Goal: Use online tool/utility: Utilize a website feature to perform a specific function

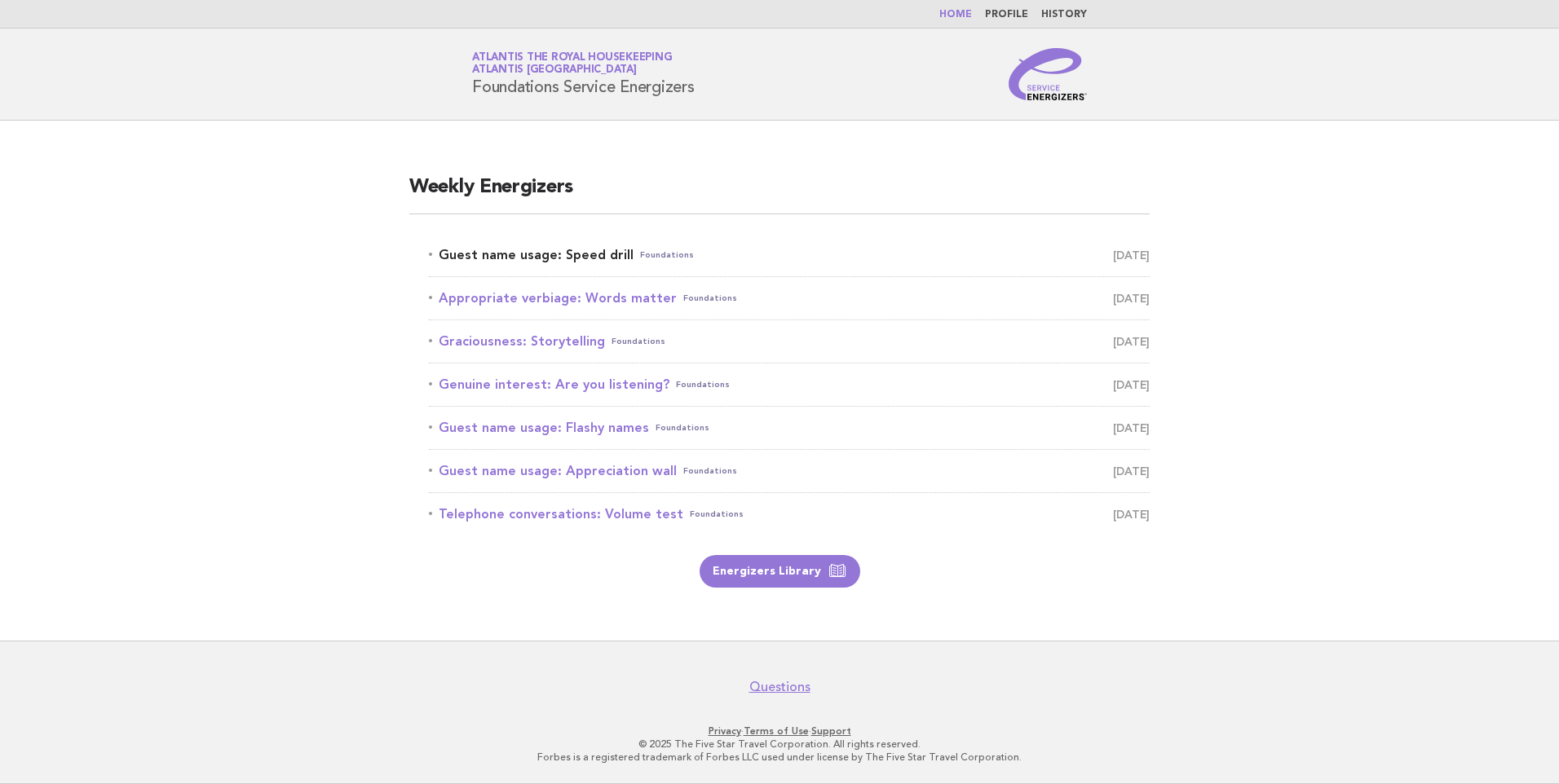
click at [538, 253] on link "Guest name usage: Speed drill Foundations August 13" at bounding box center [789, 255] width 721 height 23
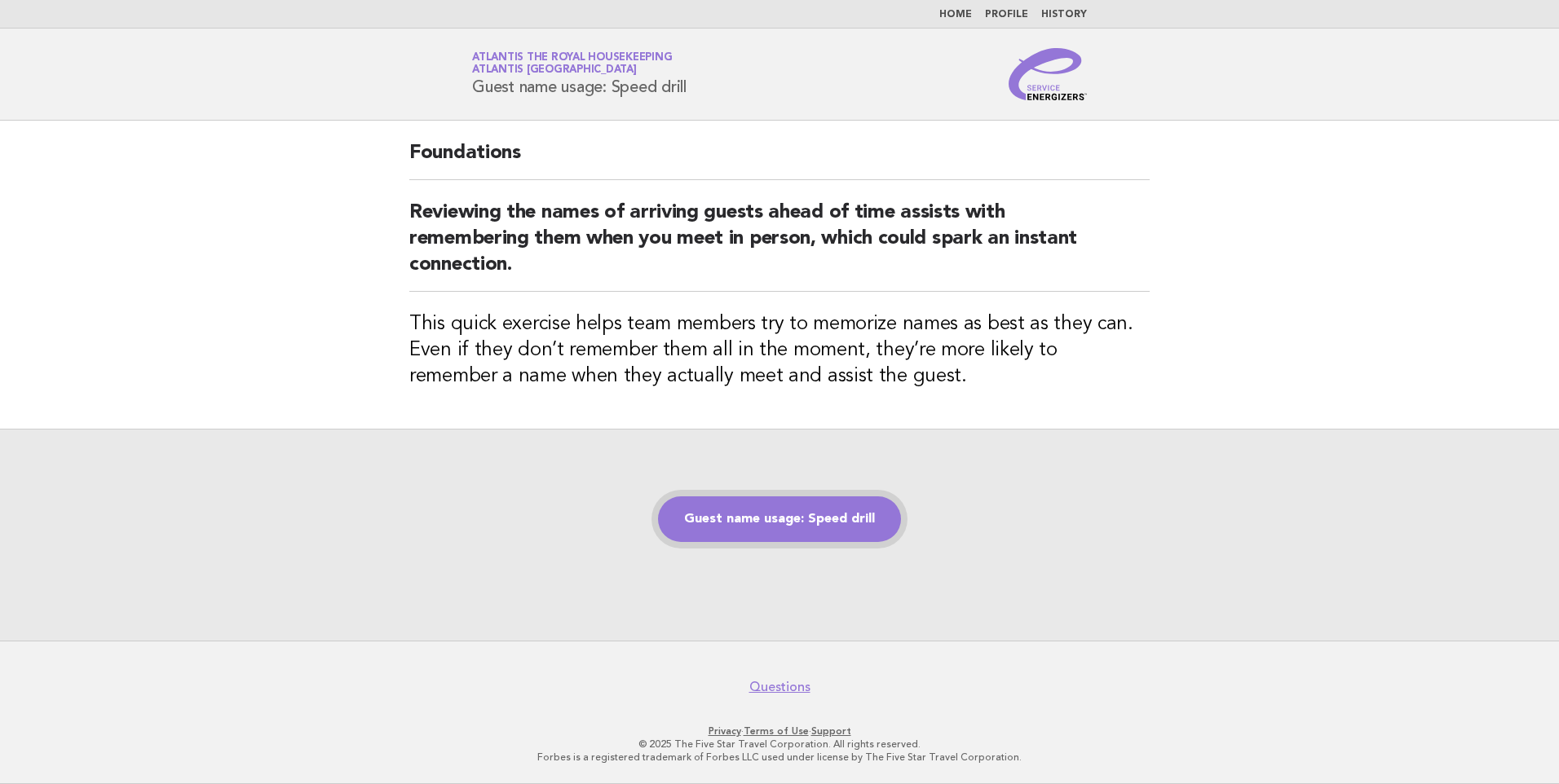
click at [784, 514] on link "Guest name usage: Speed drill" at bounding box center [780, 520] width 243 height 46
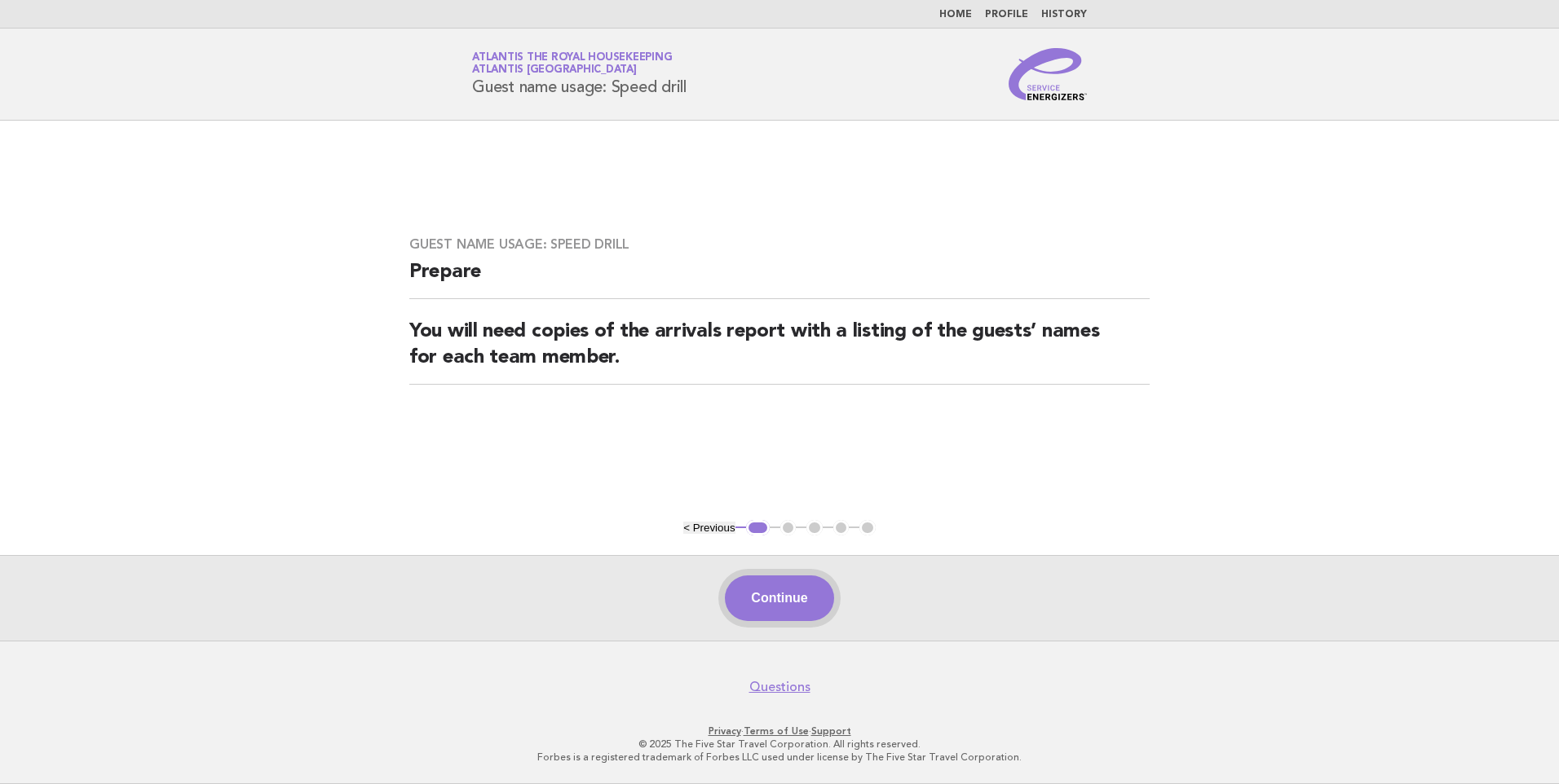
click at [791, 608] on button "Continue" at bounding box center [779, 599] width 109 height 46
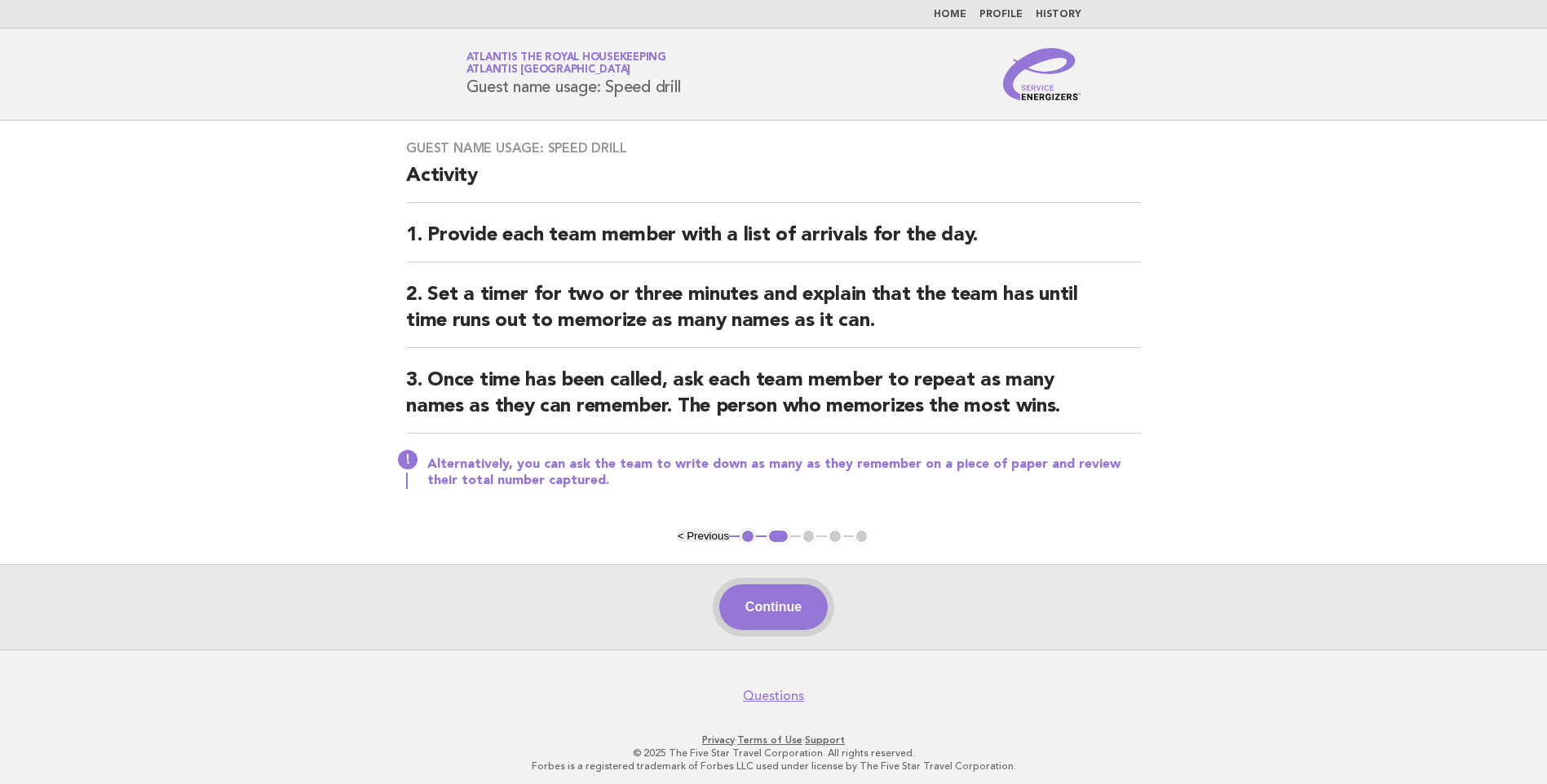
click at [787, 602] on button "Continue" at bounding box center [774, 608] width 109 height 46
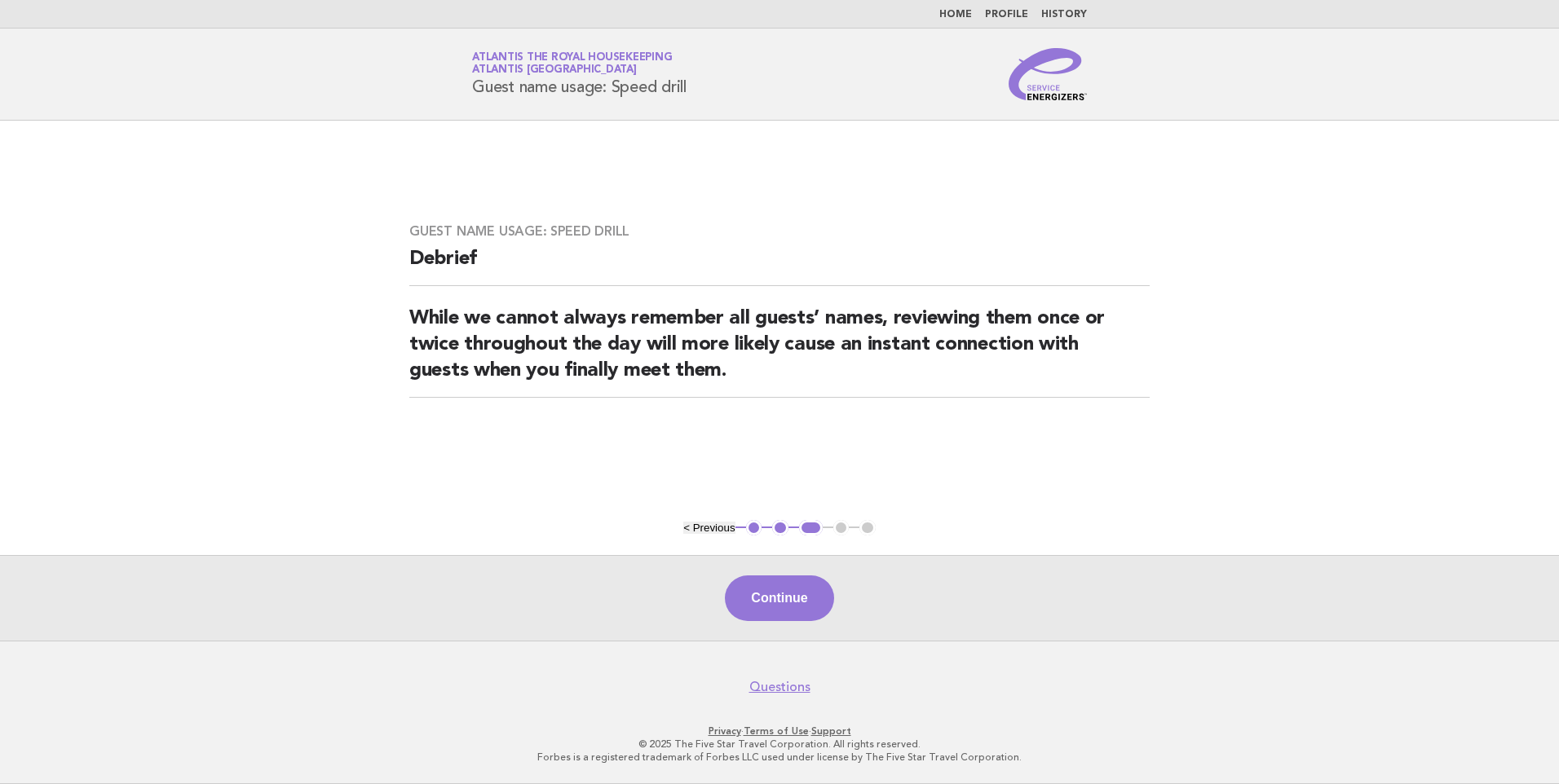
click at [787, 602] on button "Continue" at bounding box center [779, 599] width 109 height 46
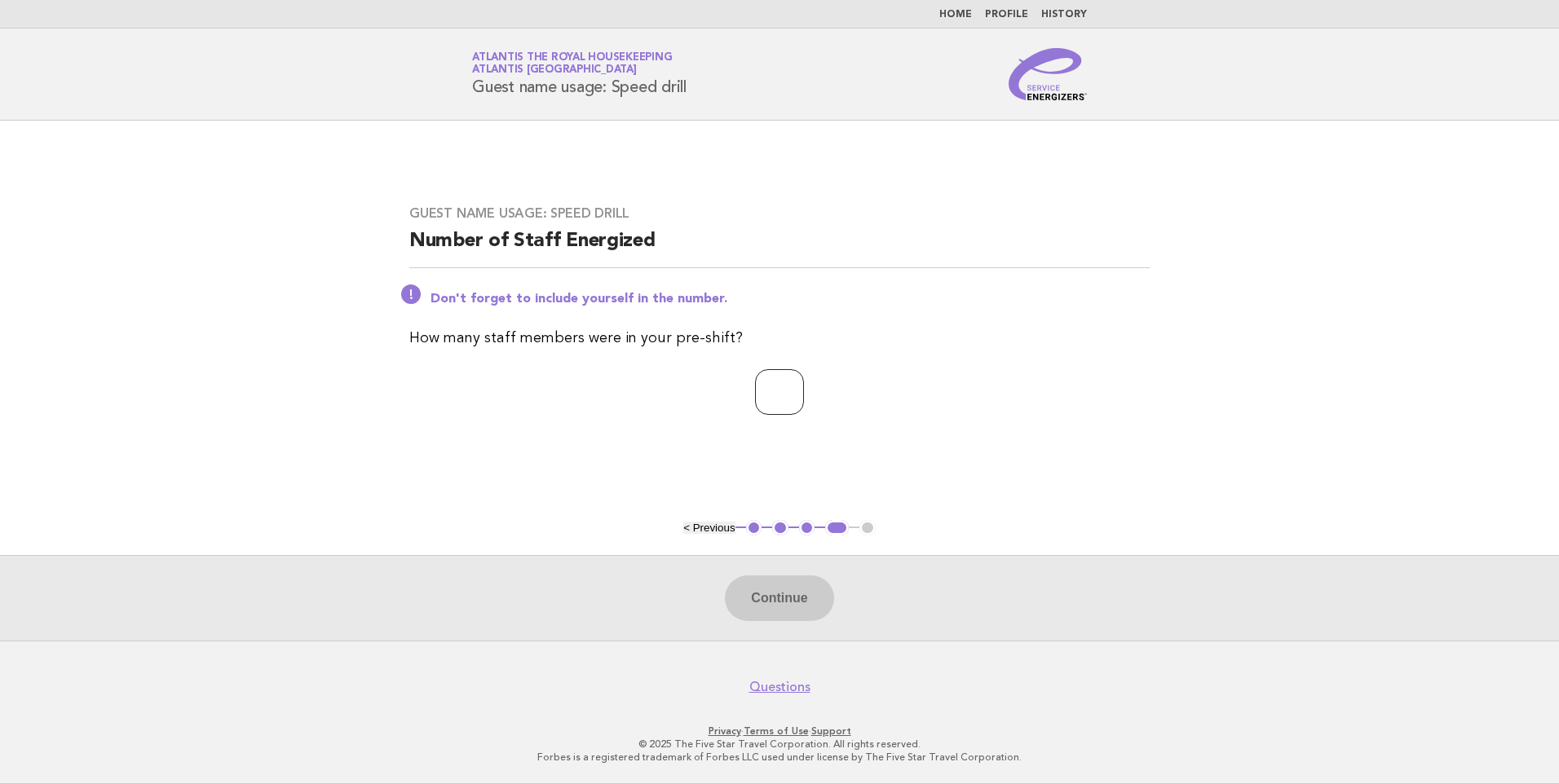
click at [755, 387] on input "number" at bounding box center [780, 392] width 49 height 46
type input "**"
click at [797, 589] on button "Continue" at bounding box center [779, 599] width 109 height 46
